Goal: Information Seeking & Learning: Learn about a topic

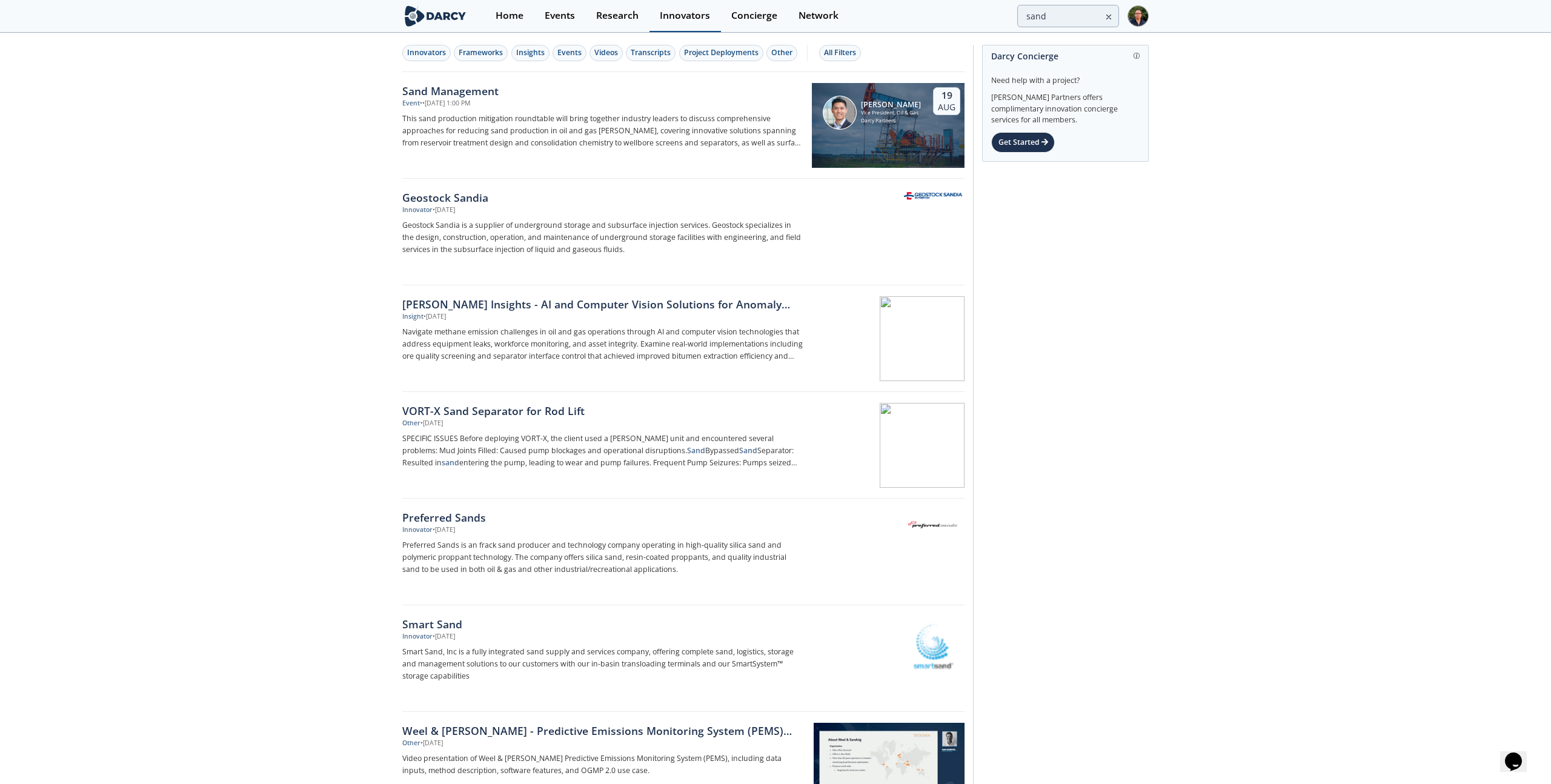
click at [662, 18] on div "Innovators" at bounding box center [685, 15] width 50 height 10
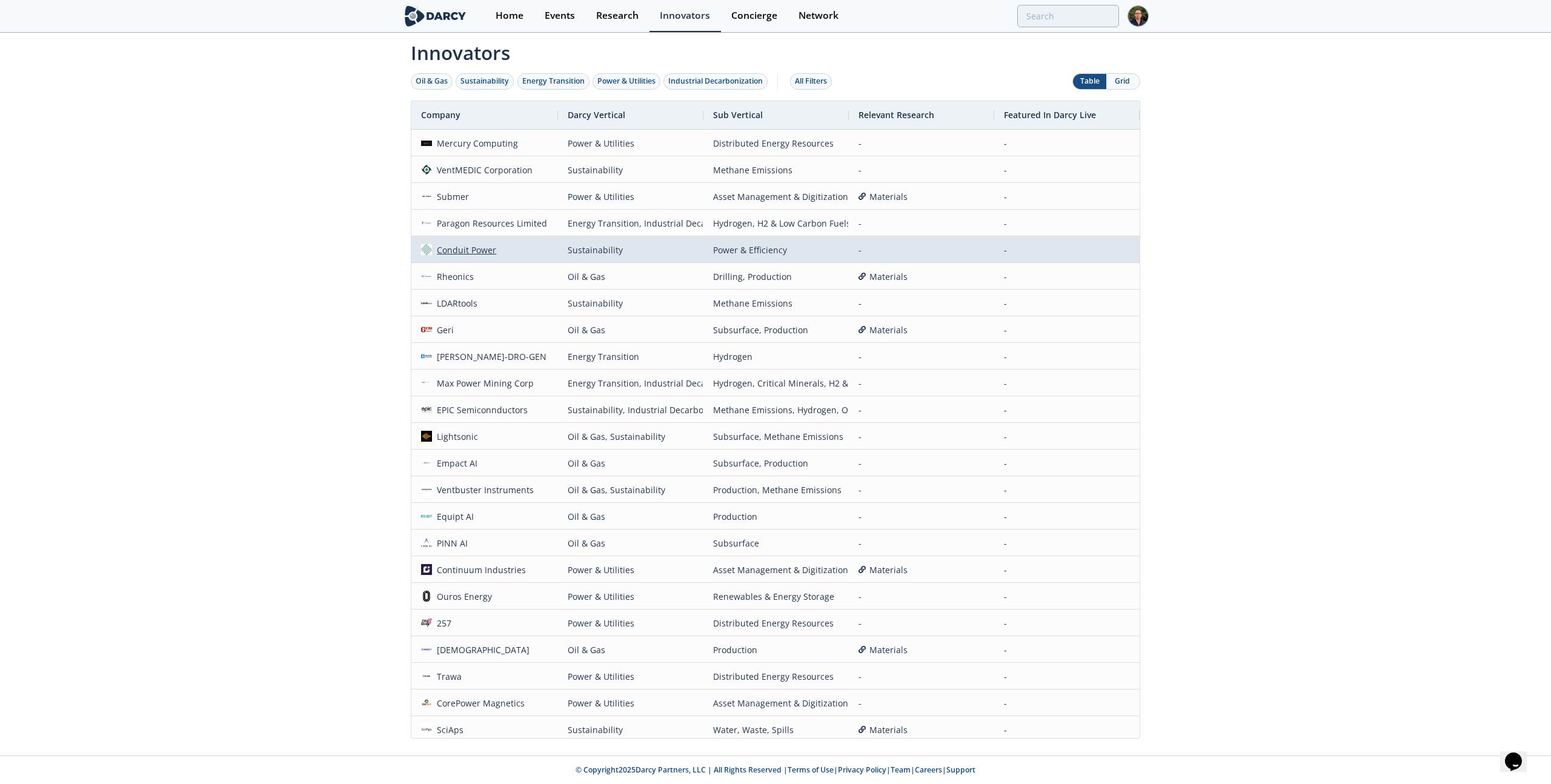
click at [461, 258] on div "Conduit Power" at bounding box center [464, 249] width 65 height 26
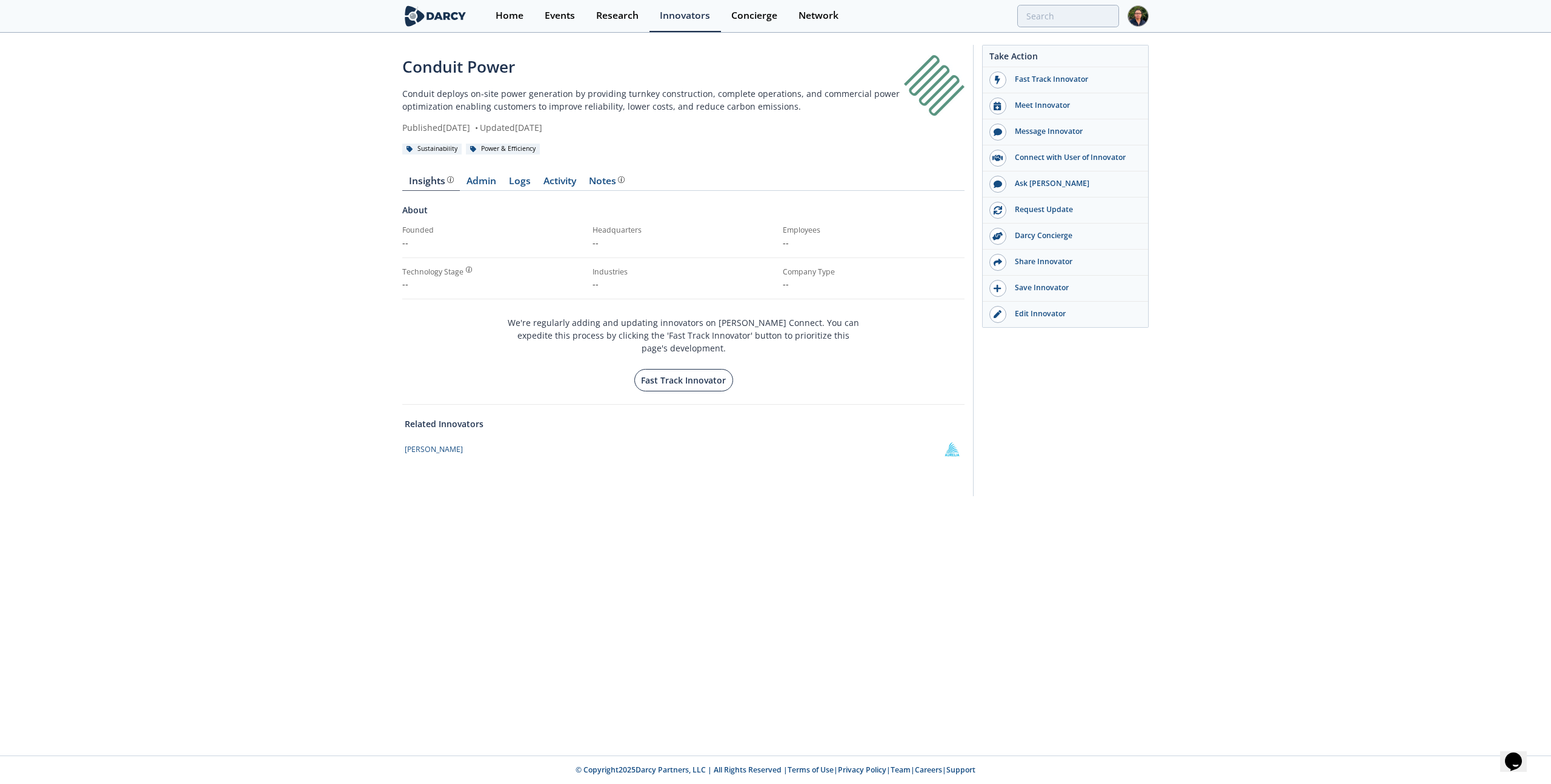
click at [714, 374] on button "Fast Track Innovator" at bounding box center [684, 380] width 99 height 22
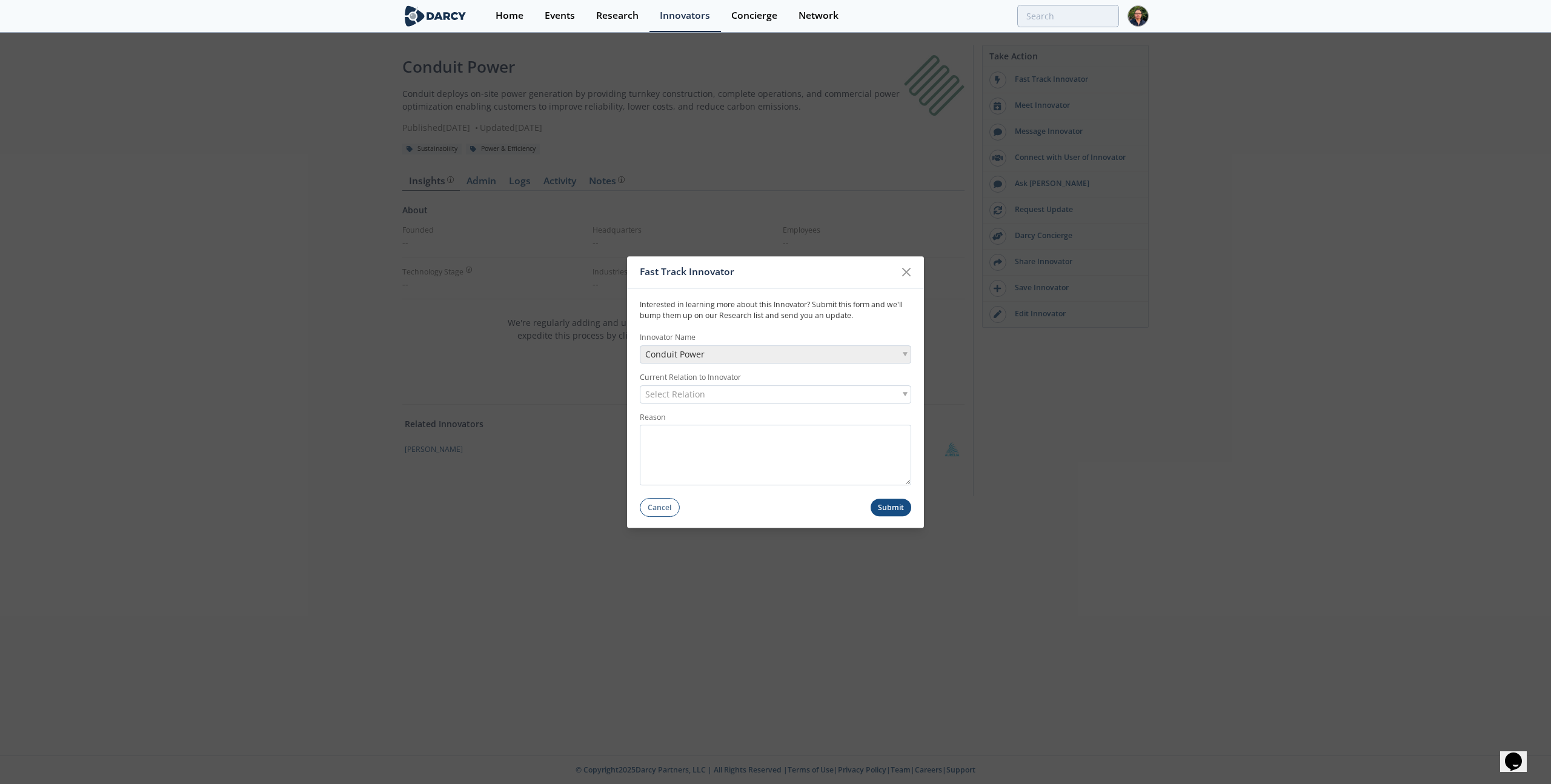
click at [520, 355] on div "Fast Track Innovator Interested in learning more about this Innovator? Submit t…" at bounding box center [775, 392] width 1551 height 784
click at [907, 263] on div at bounding box center [907, 272] width 23 height 23
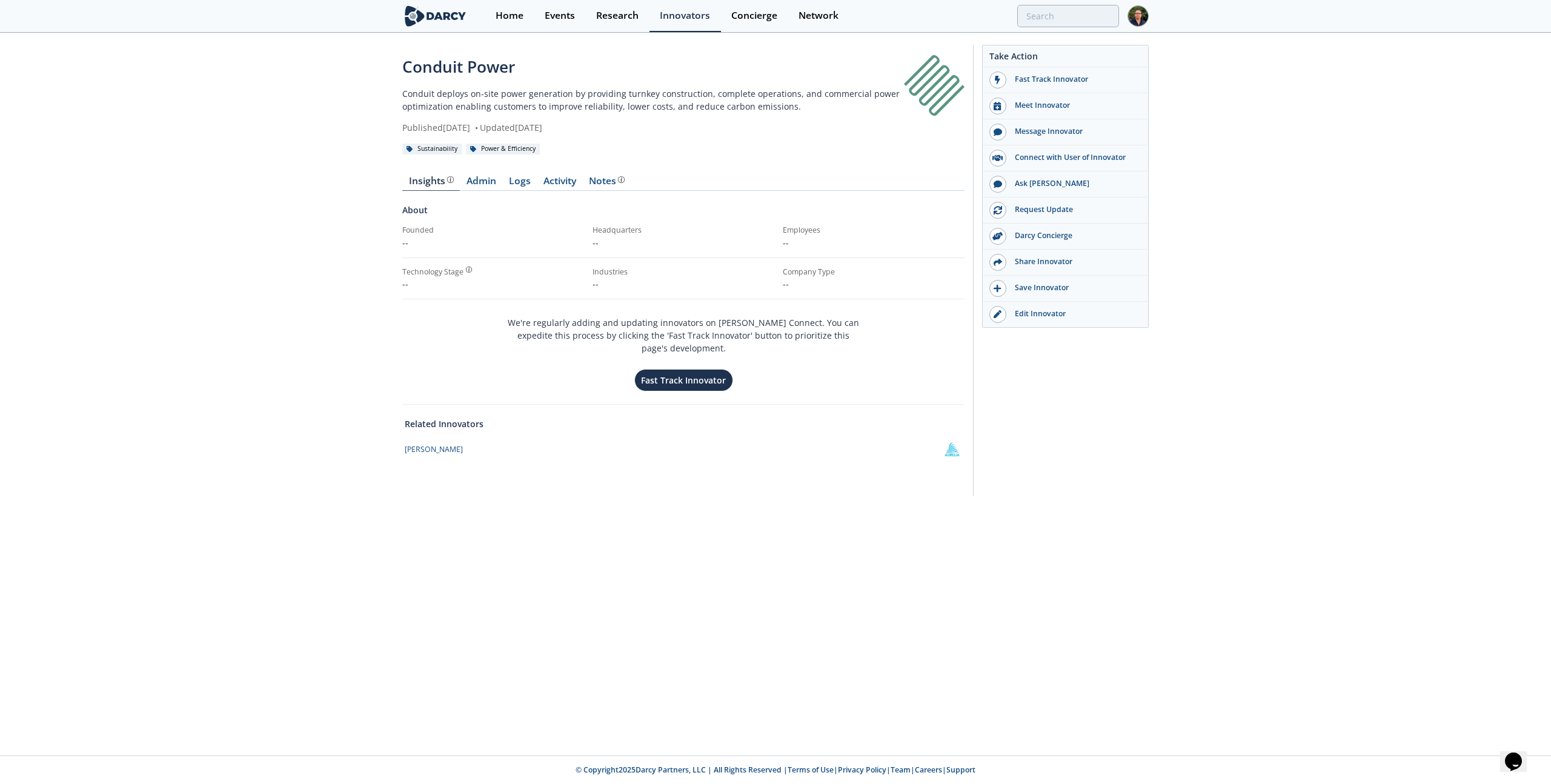
drag, startPoint x: 500, startPoint y: 321, endPoint x: 875, endPoint y: 341, distance: 375.5
click at [875, 341] on div "About Founded -- Headquarters -- Employees -- Technology Stage -- Industries --…" at bounding box center [684, 297] width 563 height 188
copy div "We're regularly adding and updating innovators on [PERSON_NAME] Connect. You ca…"
click at [291, 284] on div "Conduit Power Conduit deploys on-site power generation by providing turnkey con…" at bounding box center [775, 273] width 1551 height 479
